Goal: Information Seeking & Learning: Learn about a topic

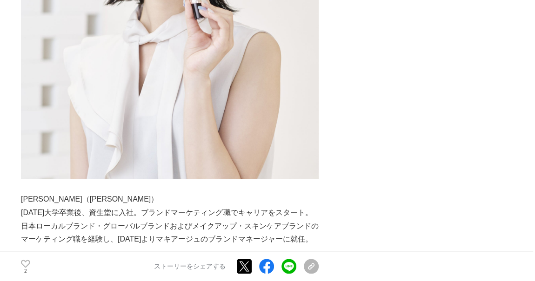
scroll to position [761, 0]
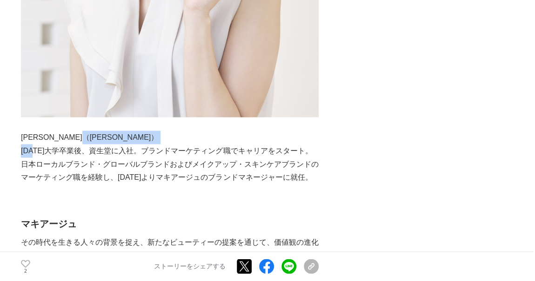
drag, startPoint x: 33, startPoint y: 145, endPoint x: 121, endPoint y: 143, distance: 87.5
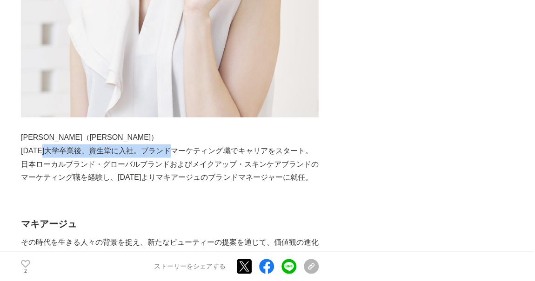
drag, startPoint x: 184, startPoint y: 153, endPoint x: 49, endPoint y: 157, distance: 135.0
click at [49, 157] on p "[DATE]大学卒業後、資生堂に入社。ブランドマーケティング職でキャリアをスタート。日本ローカルブランド・グローバルブランドおよびメイクアップ・スキンケアブラ…" at bounding box center [170, 164] width 298 height 40
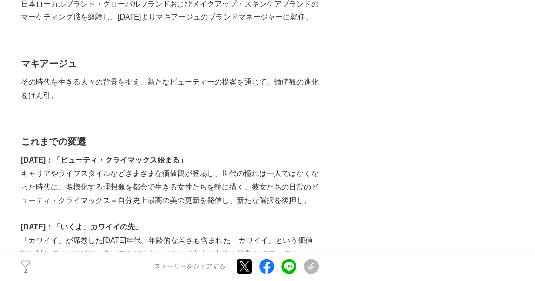
scroll to position [972, 0]
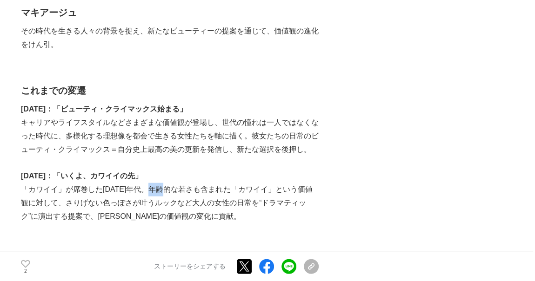
drag, startPoint x: 155, startPoint y: 191, endPoint x: 176, endPoint y: 189, distance: 21.0
click at [176, 189] on p "「カワイイ」が席巻した[DATE]年代。年齢的な若さも含まれた「カワイイ」という価値観に対して、さりげない色っぽさが叶うルックなど大人の女性の日常を“ドラマテ…" at bounding box center [170, 203] width 298 height 40
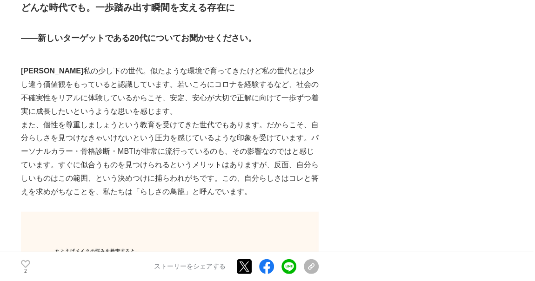
scroll to position [1226, 0]
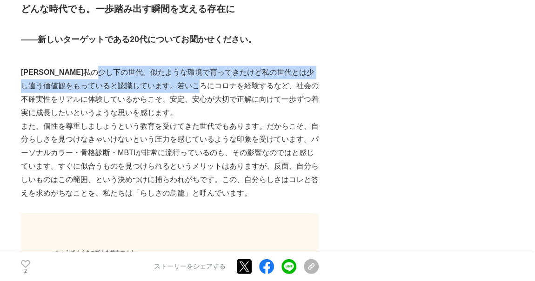
drag, startPoint x: 54, startPoint y: 71, endPoint x: 153, endPoint y: 82, distance: 99.7
click at [153, 82] on p "[PERSON_NAME]　 私の少し下の世代。似たような環境で育ってきたけど私の世代とは少し違う価値観をもっていると認識しています。若いころにコロナを経験す…" at bounding box center [170, 92] width 298 height 53
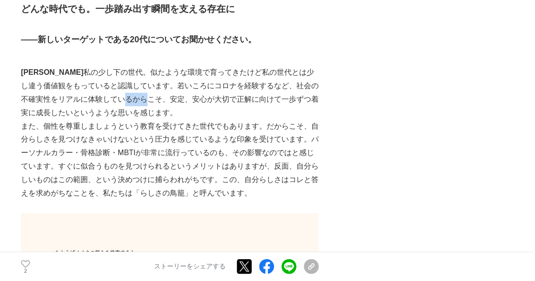
drag, startPoint x: 82, startPoint y: 98, endPoint x: 105, endPoint y: 102, distance: 23.6
click at [105, 102] on p "[PERSON_NAME]　 私の少し下の世代。似たような環境で育ってきたけど私の世代とは少し違う価値観をもっていると認識しています。若いころにコロナを経験す…" at bounding box center [170, 92] width 298 height 53
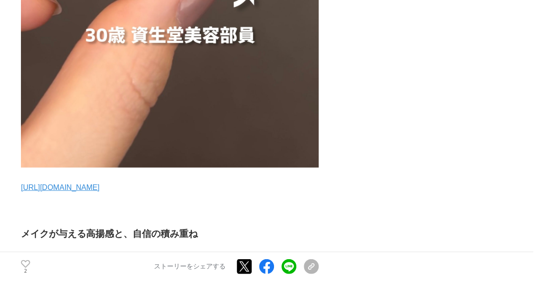
scroll to position [2833, 0]
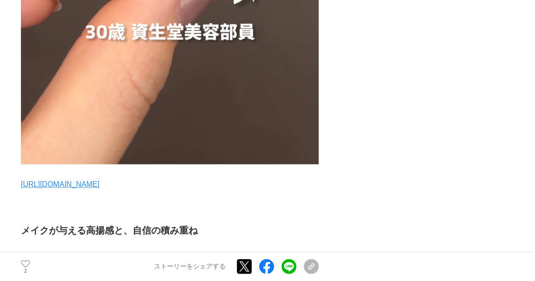
click at [100, 188] on link "[URL][DOMAIN_NAME]" at bounding box center [60, 184] width 79 height 8
